Goal: Find specific page/section: Find specific page/section

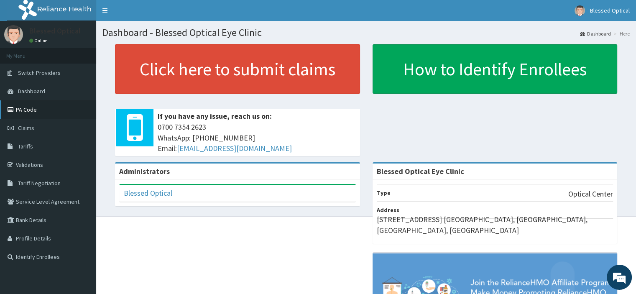
click at [20, 110] on link "PA Code" at bounding box center [48, 109] width 96 height 18
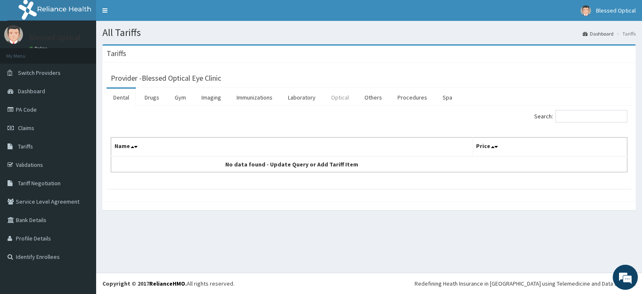
click at [337, 101] on link "Optical" at bounding box center [340, 98] width 31 height 18
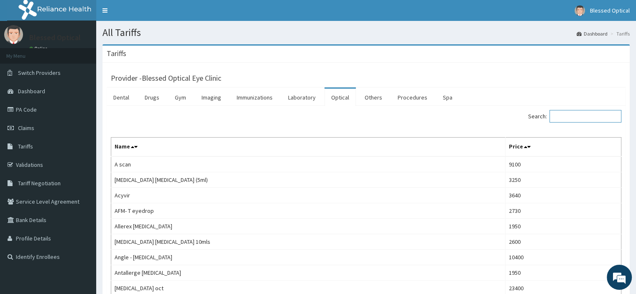
click at [563, 119] on input "Search:" at bounding box center [585, 116] width 72 height 13
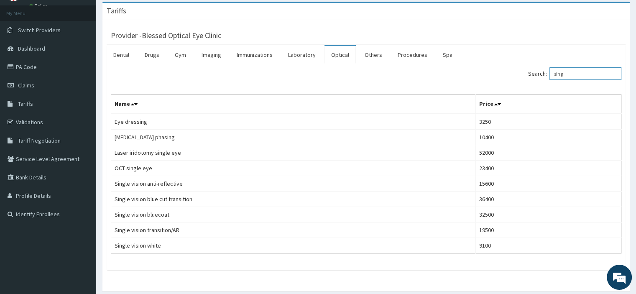
scroll to position [42, 0]
type input "s"
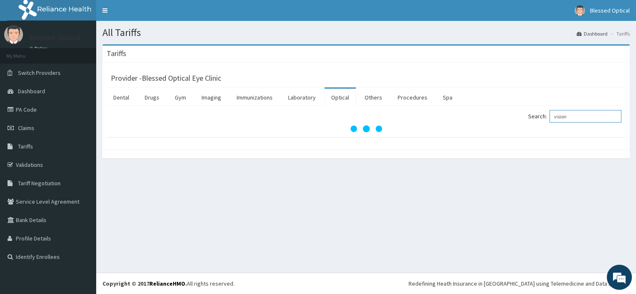
scroll to position [0, 0]
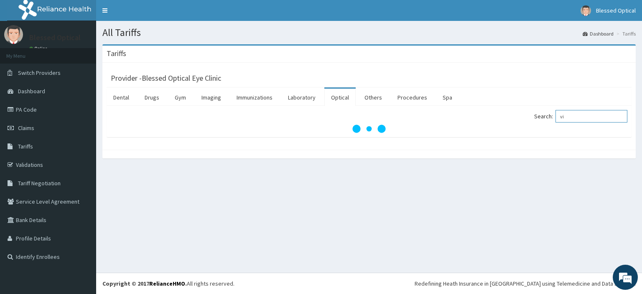
type input "v"
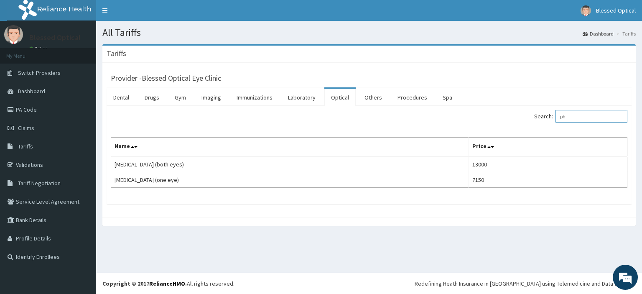
type input "p"
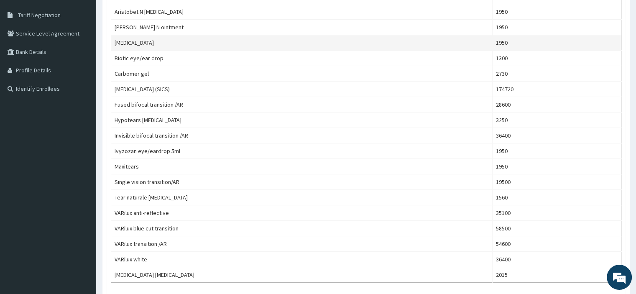
scroll to position [169, 0]
type input "ar"
